Goal: Information Seeking & Learning: Learn about a topic

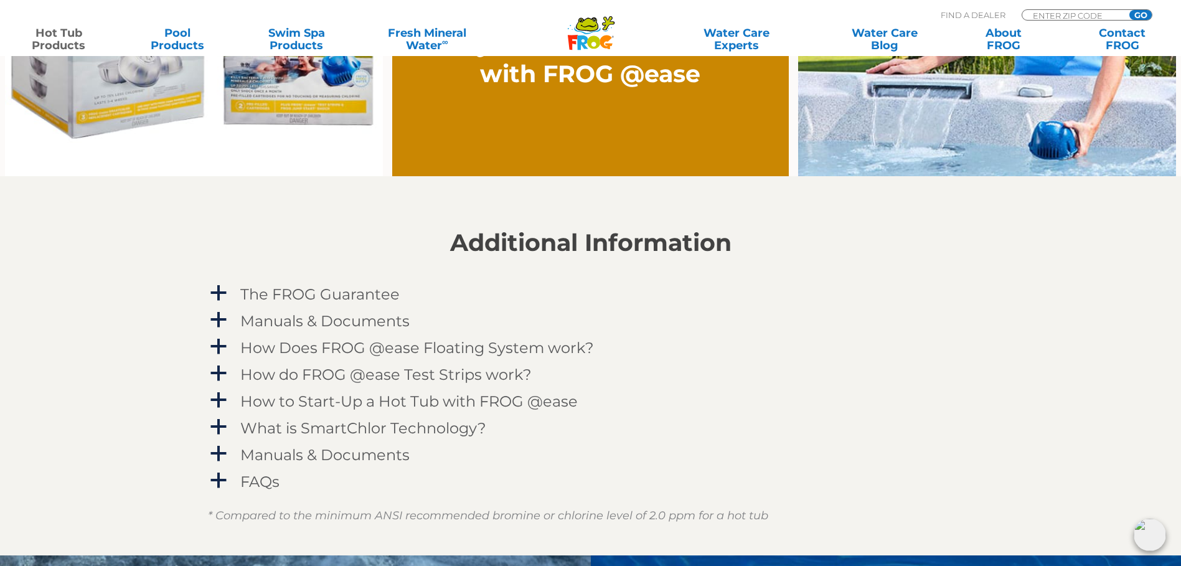
scroll to position [1183, 0]
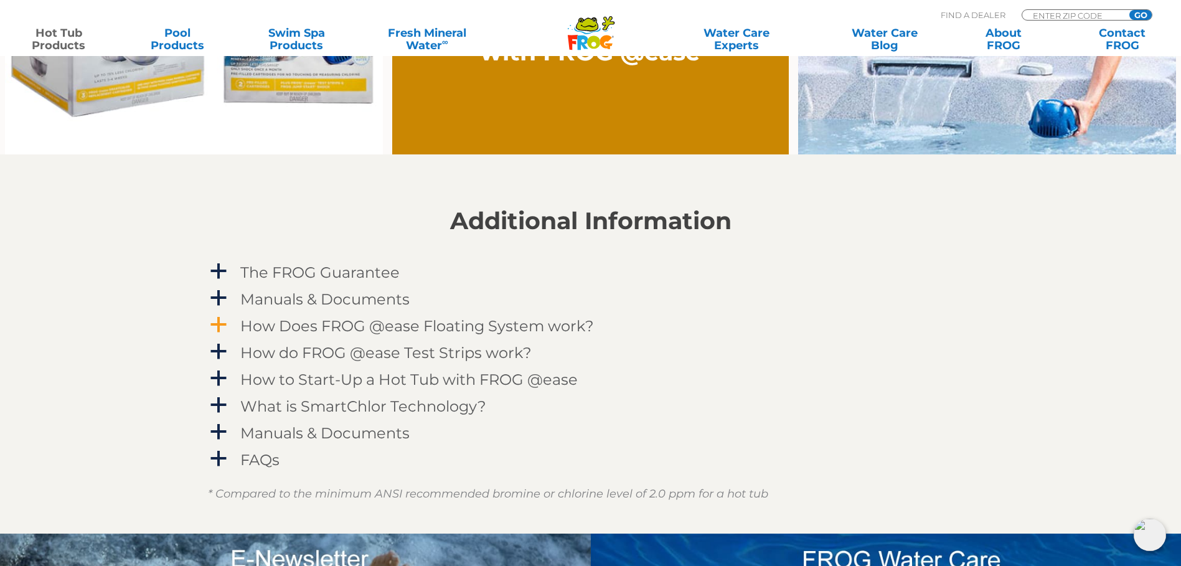
click at [223, 320] on span "a" at bounding box center [218, 325] width 19 height 19
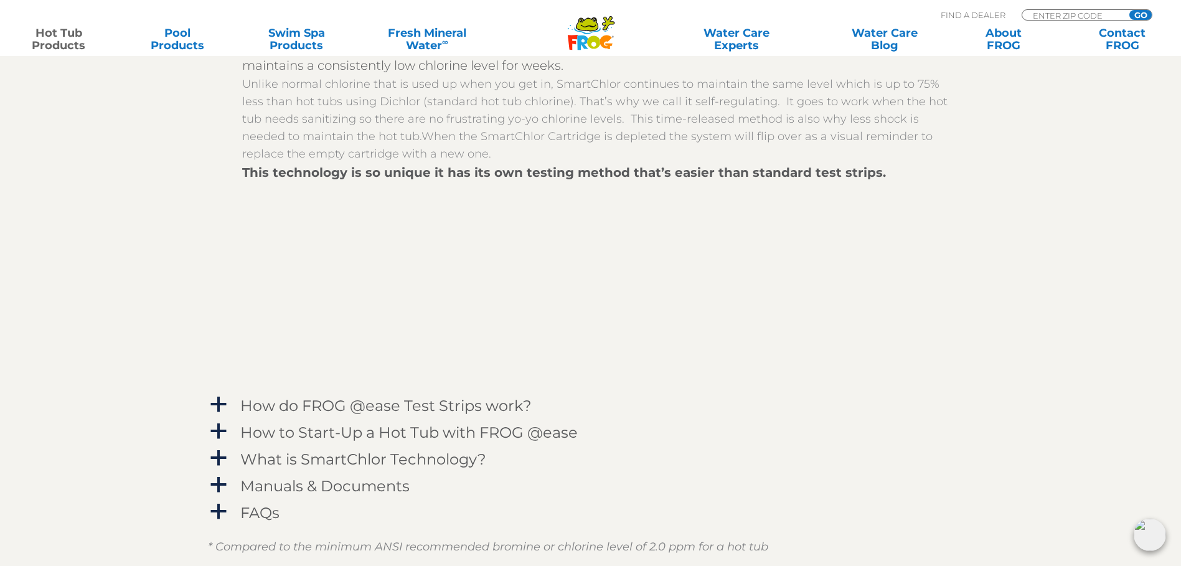
scroll to position [1494, 0]
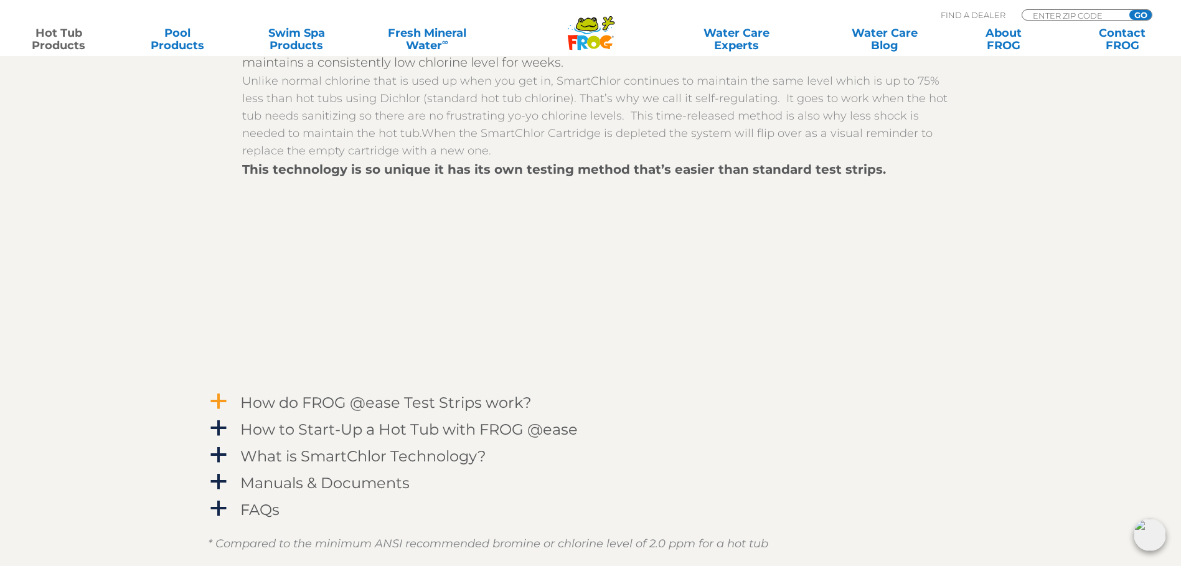
click at [223, 398] on span "a" at bounding box center [218, 401] width 19 height 19
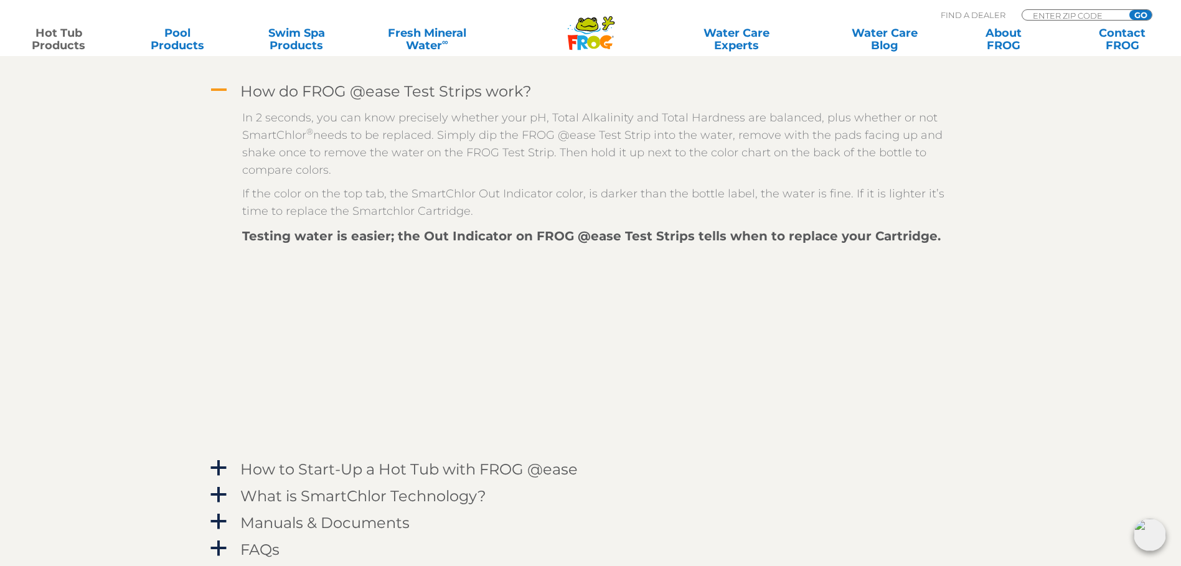
scroll to position [1930, 0]
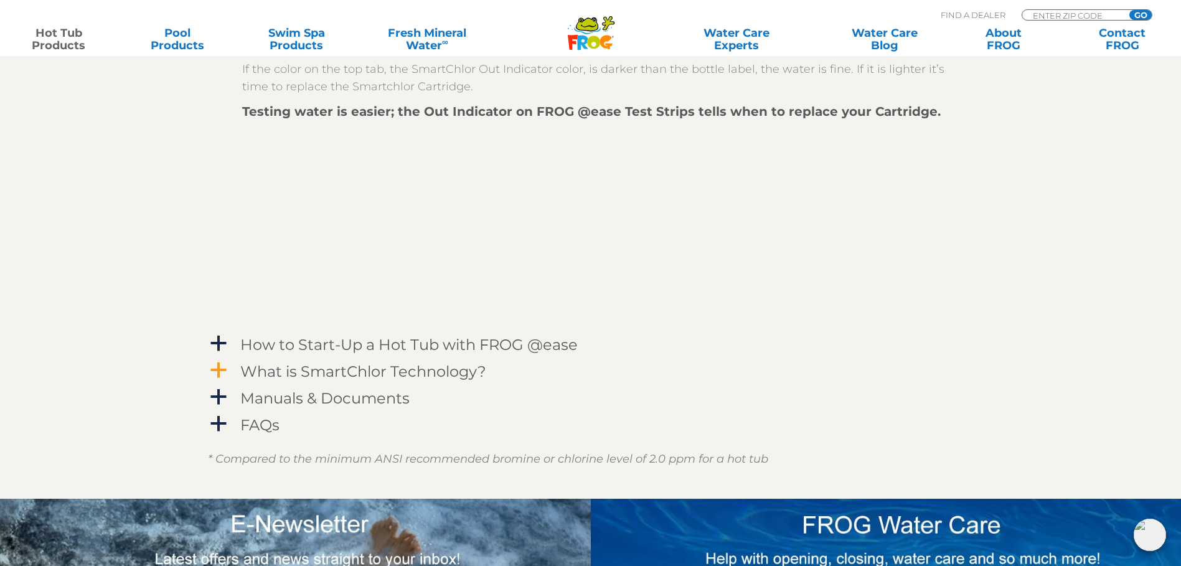
click at [218, 377] on span "a" at bounding box center [218, 370] width 19 height 19
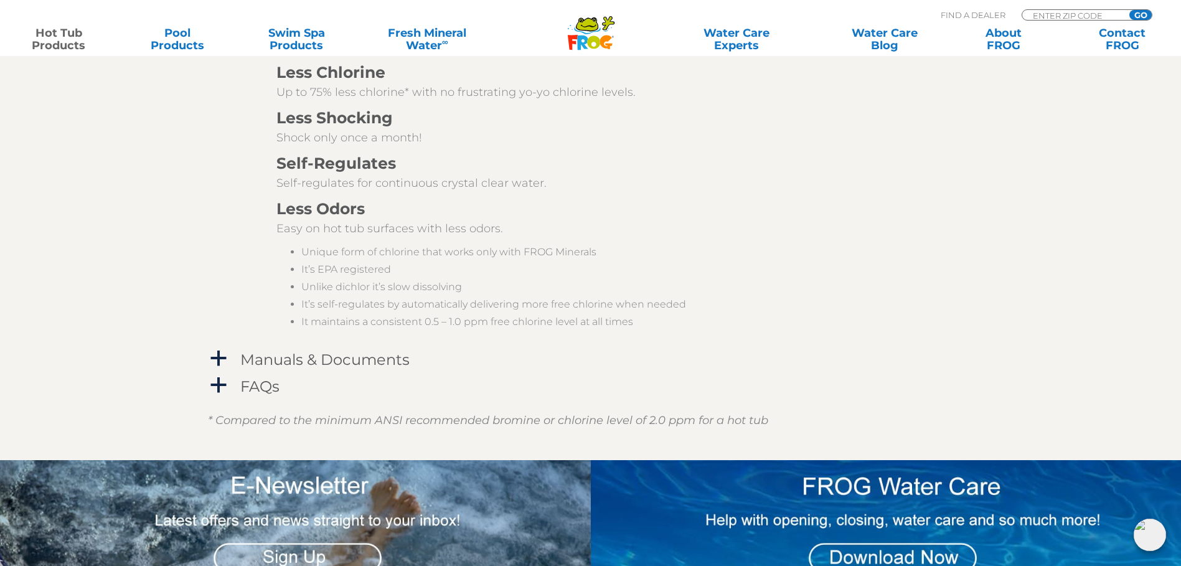
scroll to position [2490, 0]
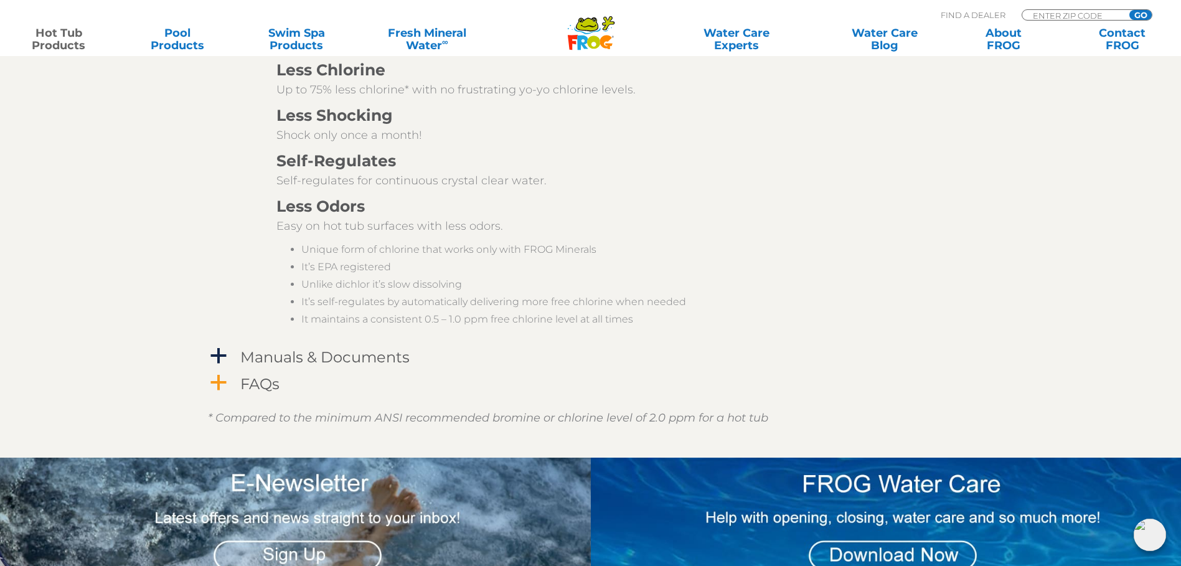
click at [214, 383] on span "a" at bounding box center [218, 382] width 19 height 19
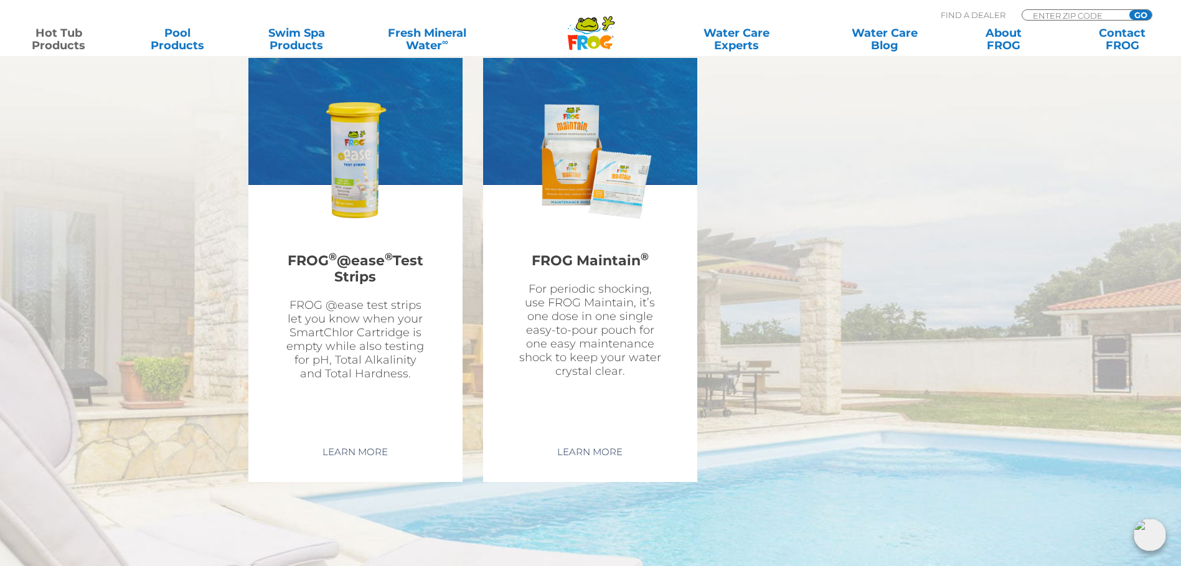
scroll to position [5291, 0]
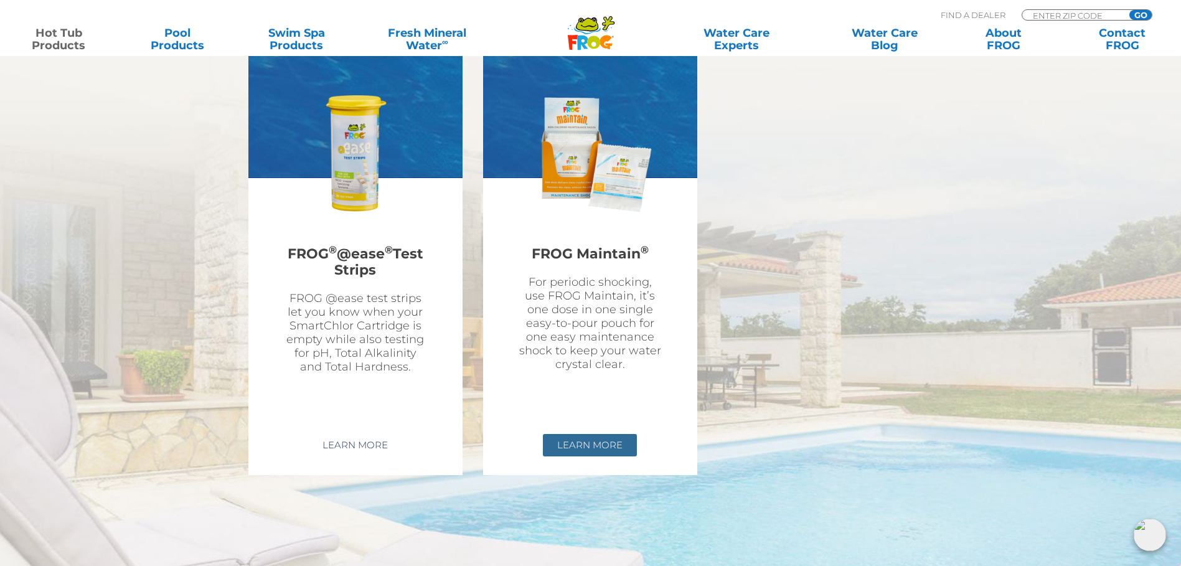
click at [618, 434] on link "Learn More" at bounding box center [590, 445] width 94 height 22
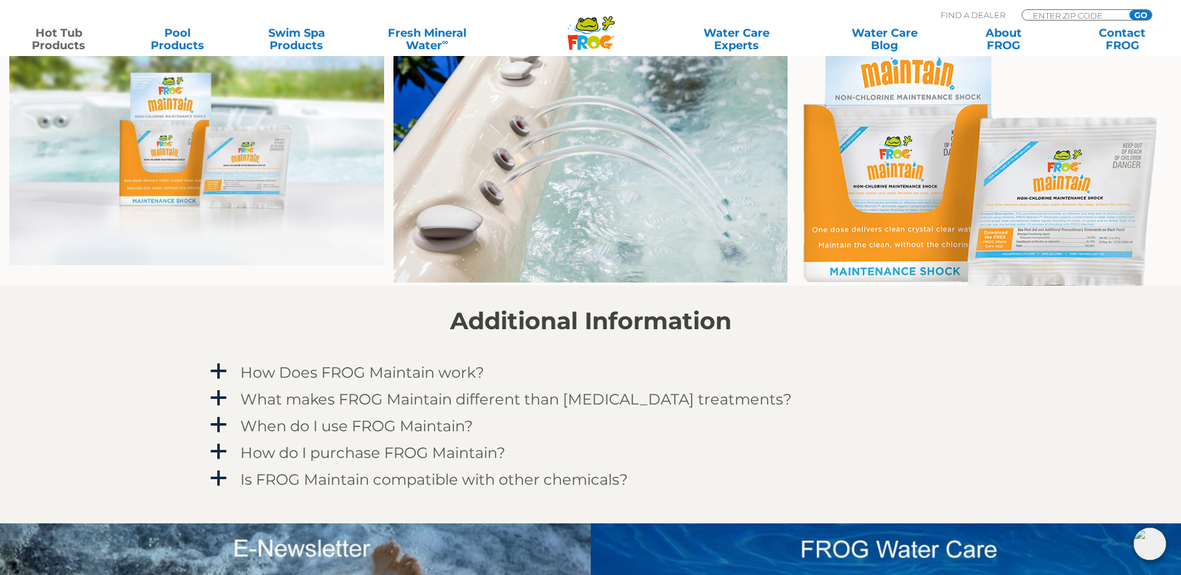
scroll to position [934, 0]
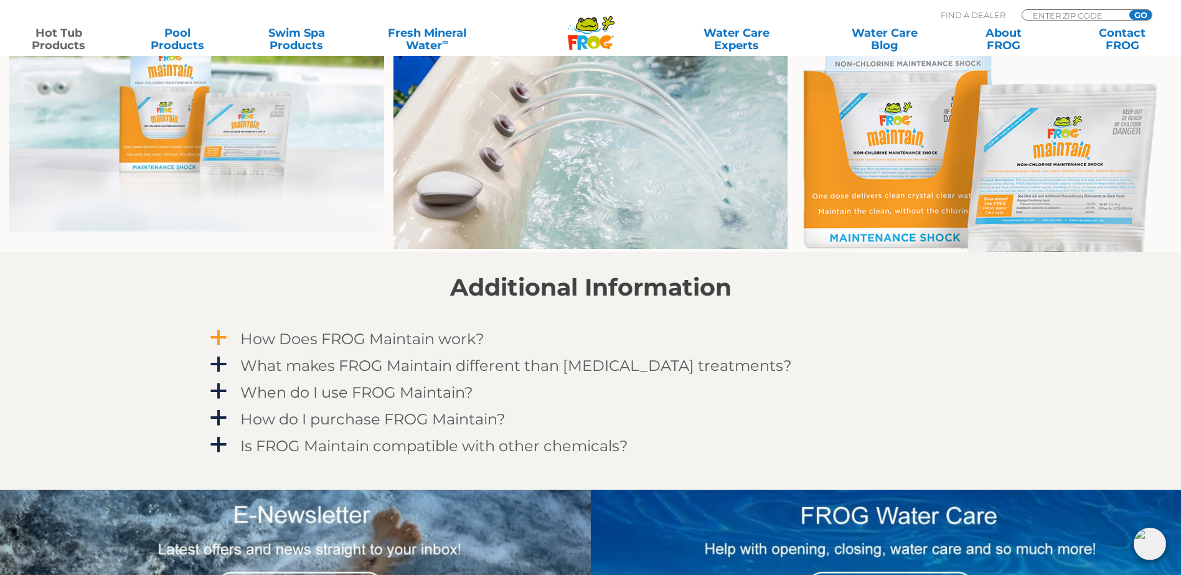
click at [214, 333] on span "a" at bounding box center [218, 338] width 19 height 19
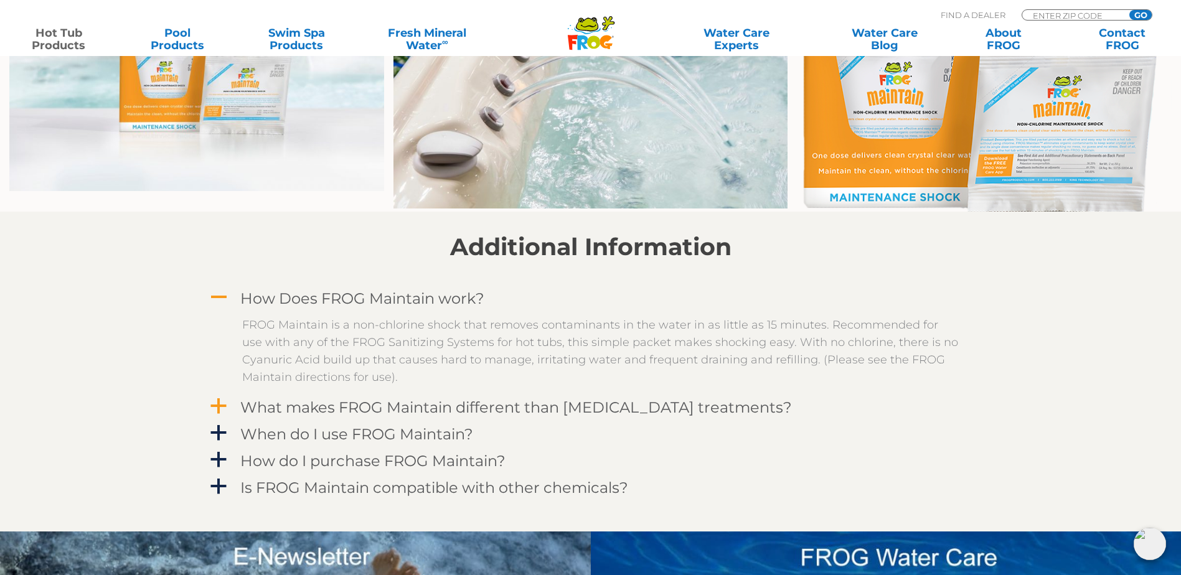
scroll to position [996, 0]
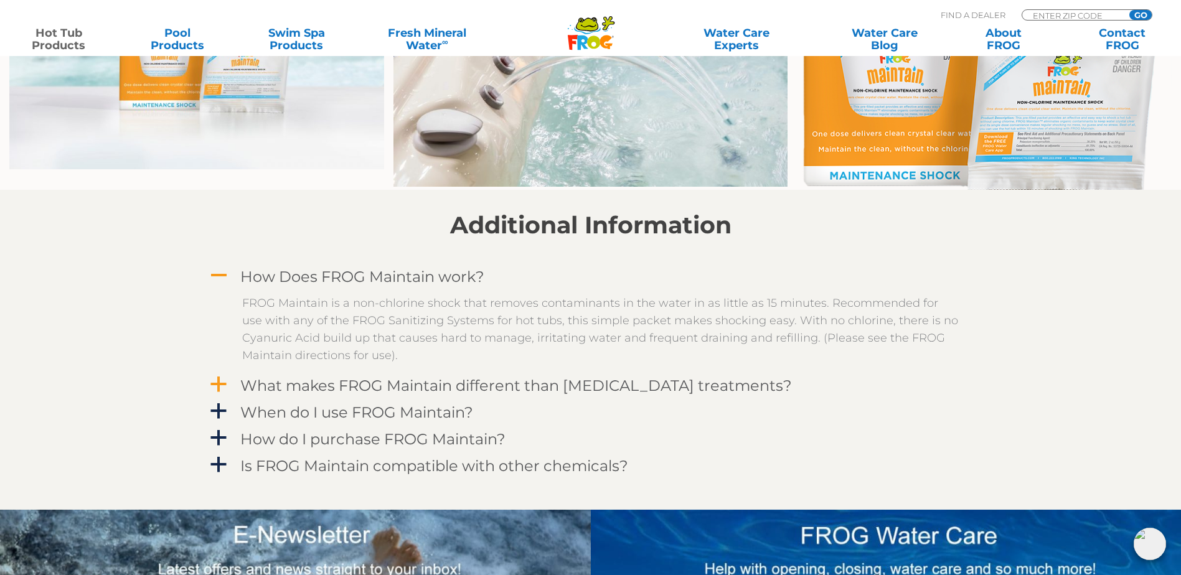
click at [225, 382] on span "a" at bounding box center [218, 384] width 19 height 19
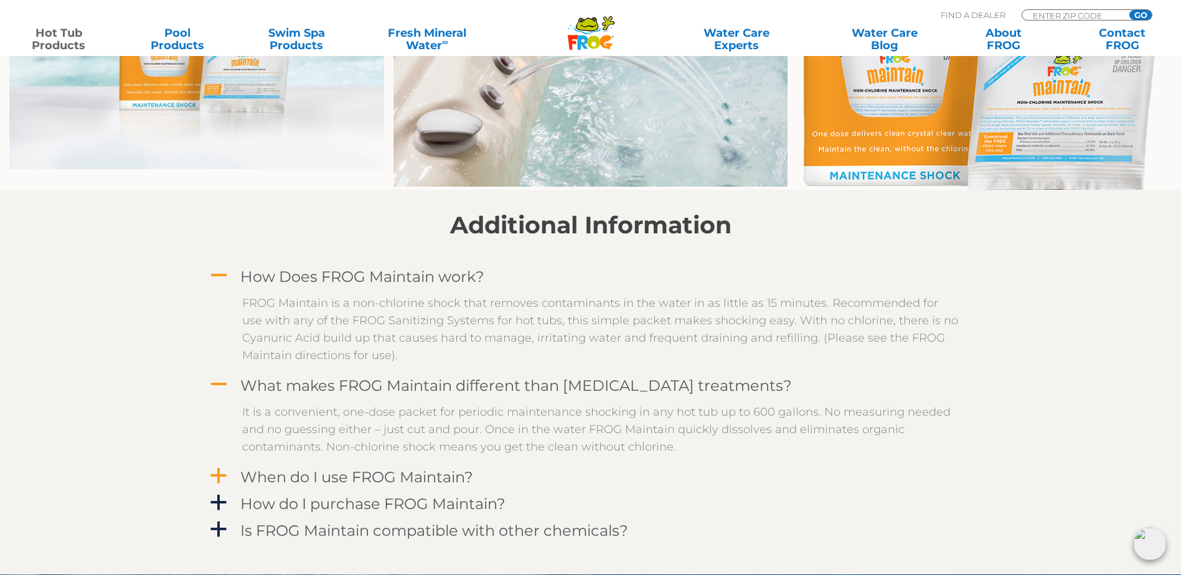
click at [217, 480] on span "a" at bounding box center [218, 476] width 19 height 19
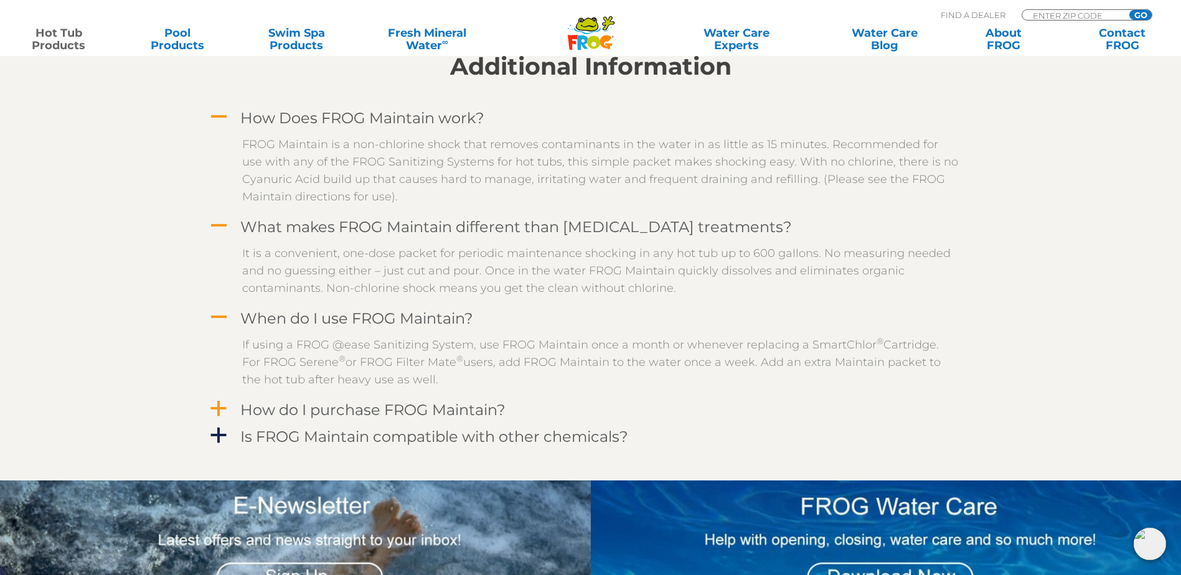
scroll to position [1183, 0]
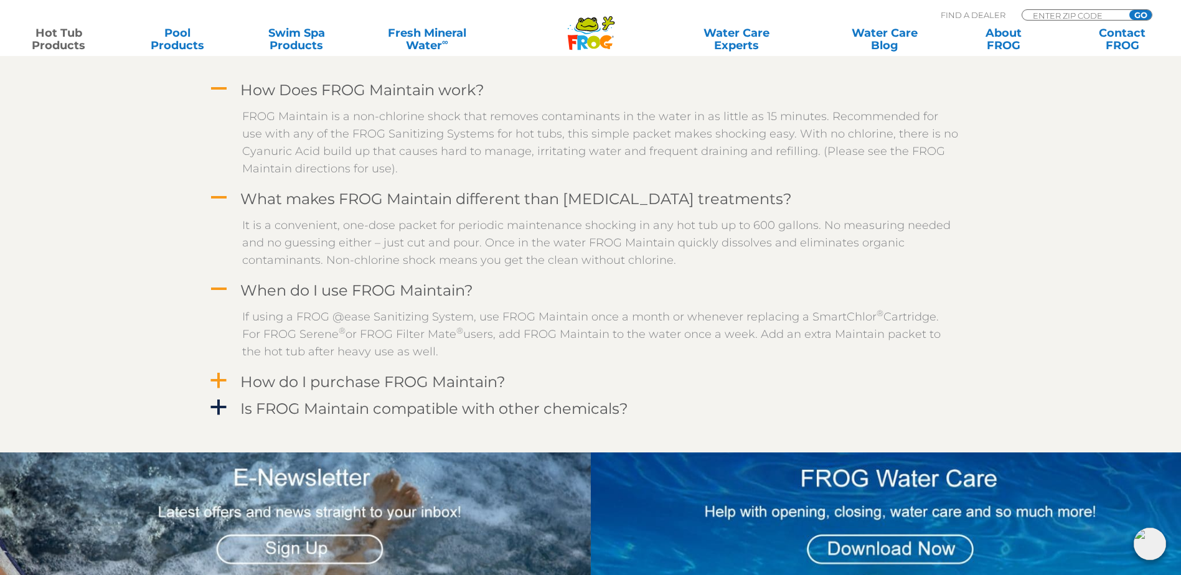
click at [222, 385] on span "a" at bounding box center [218, 381] width 19 height 19
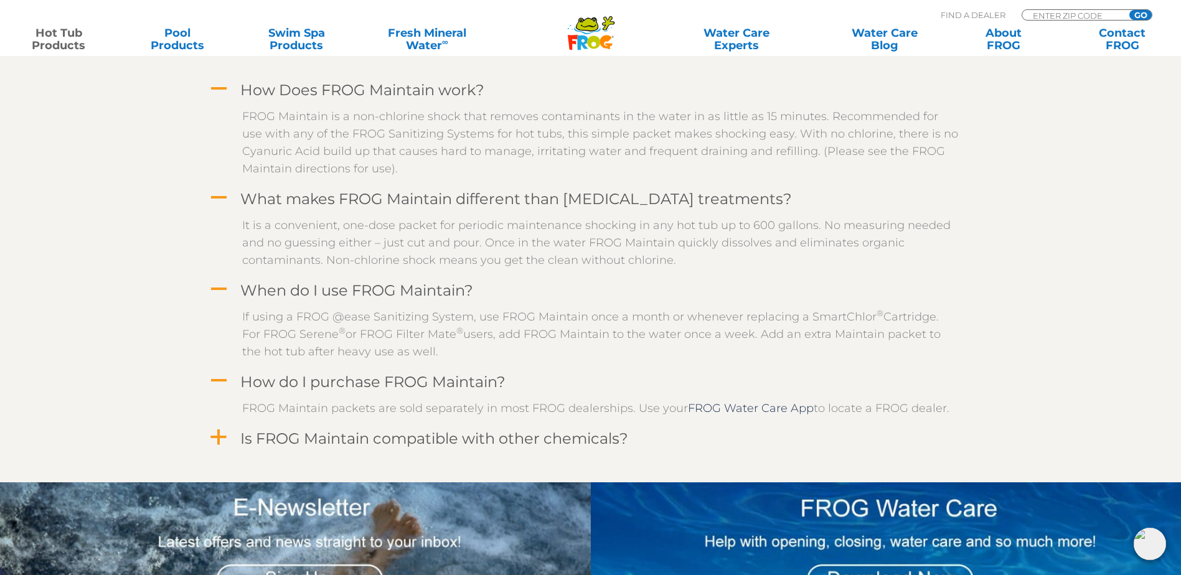
click at [212, 430] on span "a" at bounding box center [218, 437] width 19 height 19
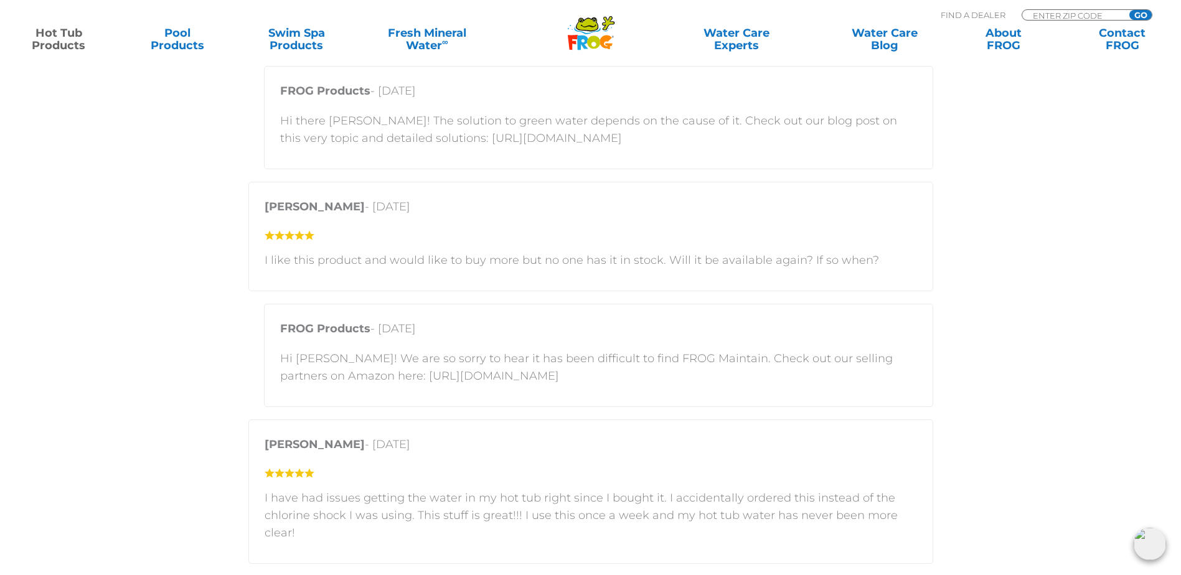
scroll to position [2365, 0]
